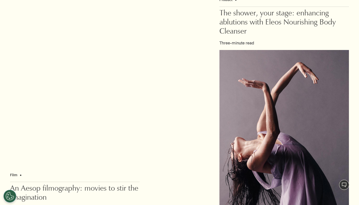
scroll to position [137, 0]
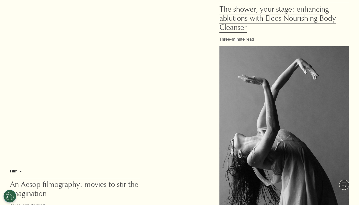
click at [227, 15] on span "The shower, your stage: enhancing ablutions with Eleos Nourishing Body Cleanser" at bounding box center [277, 19] width 116 height 26
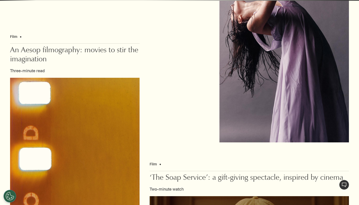
scroll to position [273, 0]
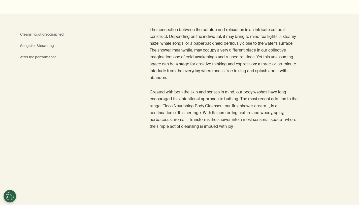
scroll to position [98, 0]
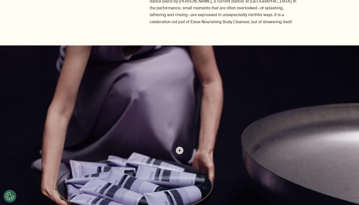
scroll to position [411, 0]
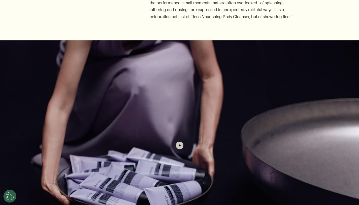
click at [184, 143] on button "button" at bounding box center [179, 145] width 359 height 210
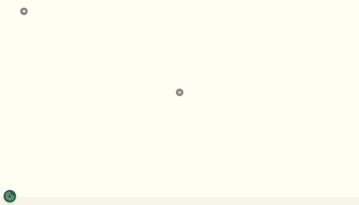
scroll to position [464, 0]
click at [96, 191] on video at bounding box center [179, 92] width 359 height 210
click at [100, 191] on video at bounding box center [179, 92] width 359 height 210
click at [104, 191] on video at bounding box center [179, 92] width 359 height 210
click at [116, 192] on video at bounding box center [179, 92] width 359 height 210
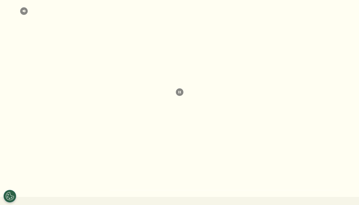
click at [183, 189] on video at bounding box center [179, 92] width 359 height 210
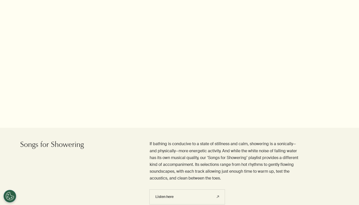
scroll to position [592, 0]
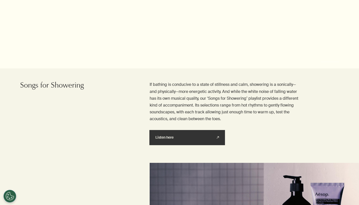
click at [195, 140] on link "Listen here rightUpArrow" at bounding box center [187, 137] width 76 height 15
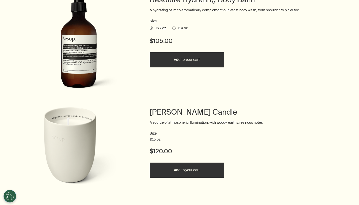
scroll to position [1081, 0]
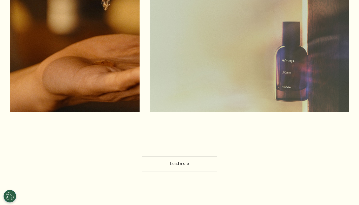
scroll to position [1450, 0]
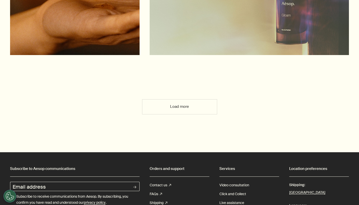
click at [192, 99] on button "Load more" at bounding box center [179, 106] width 75 height 15
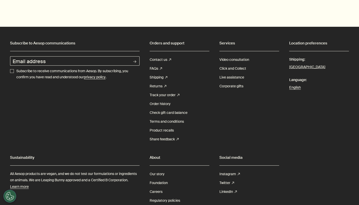
scroll to position [2326, 0]
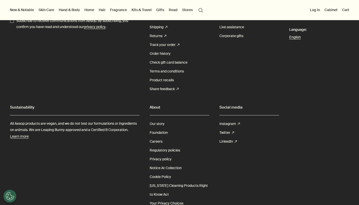
scroll to position [2210, 0]
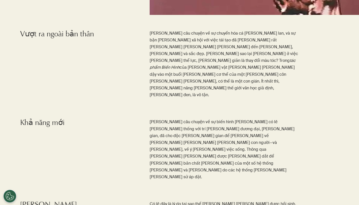
scroll to position [308, 0]
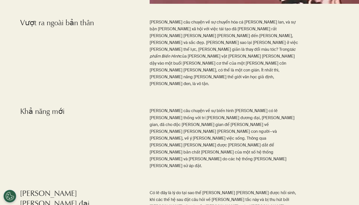
scroll to position [314, 0]
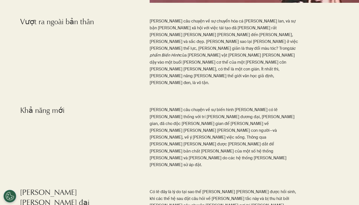
click at [123, 108] on div "[PERSON_NAME] câu chuyện về sự biến hình [PERSON_NAME] có lẽ [PERSON_NAME] thốn…" at bounding box center [239, 140] width 239 height 69
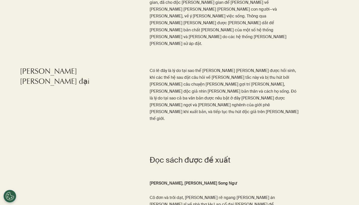
scroll to position [435, 0]
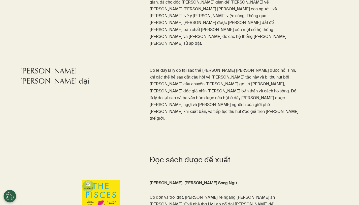
drag, startPoint x: 132, startPoint y: 131, endPoint x: 129, endPoint y: 131, distance: 3.0
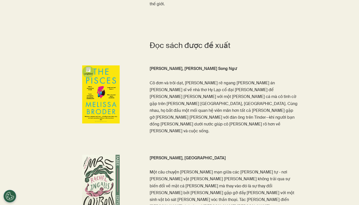
scroll to position [549, 0]
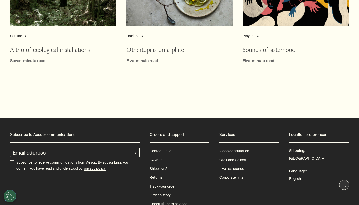
scroll to position [2538, 0]
